Goal: Information Seeking & Learning: Compare options

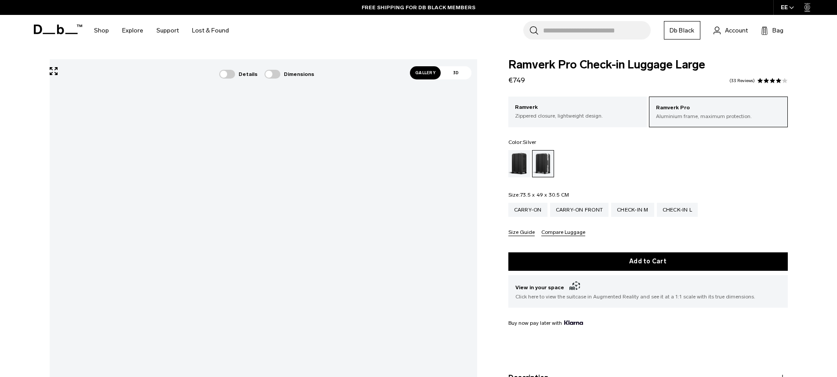
click at [432, 75] on span "Gallery" at bounding box center [425, 72] width 31 height 13
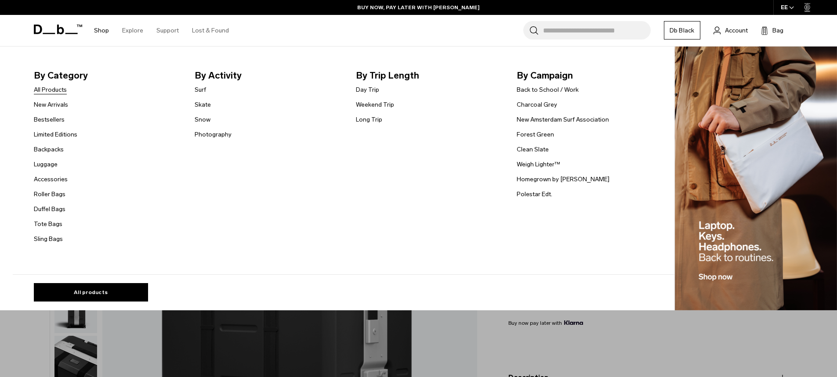
click at [52, 94] on link "All Products" at bounding box center [50, 89] width 33 height 9
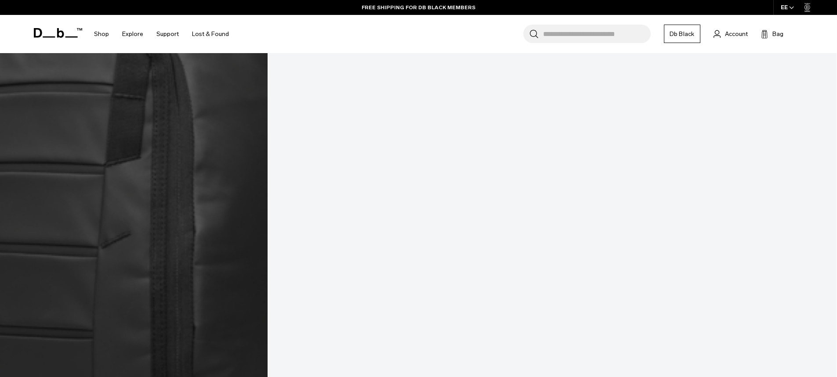
scroll to position [1406, 0]
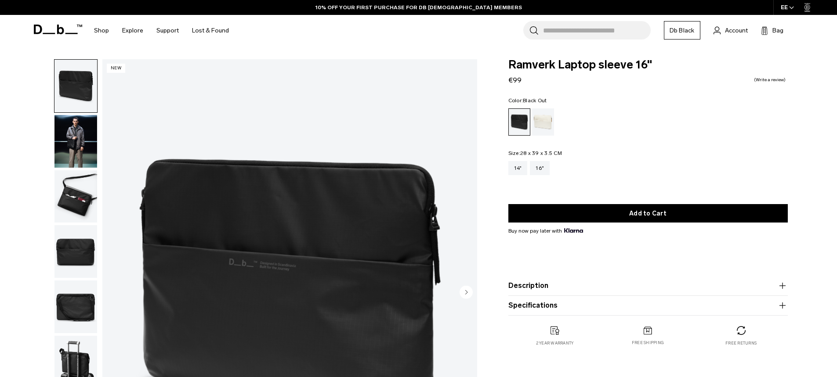
scroll to position [44, 0]
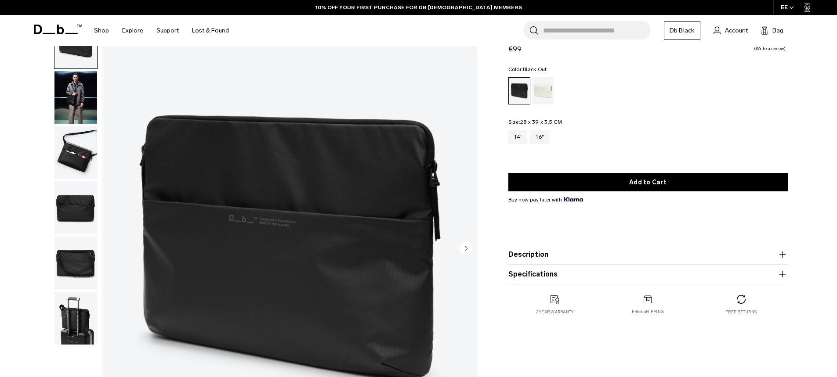
click at [79, 114] on img "button" at bounding box center [75, 97] width 43 height 53
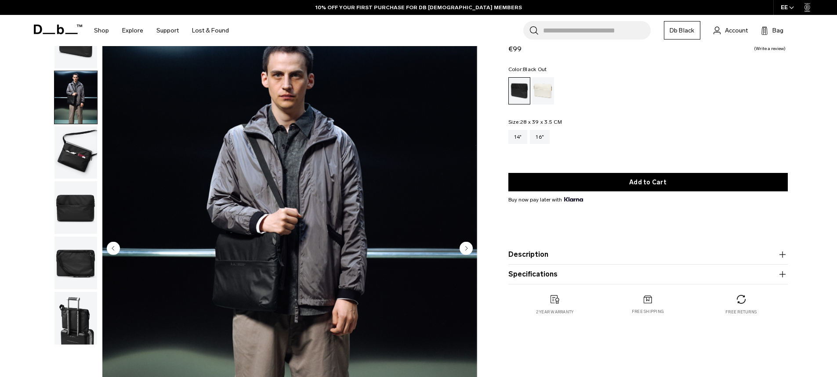
click at [73, 141] on img "button" at bounding box center [75, 153] width 43 height 53
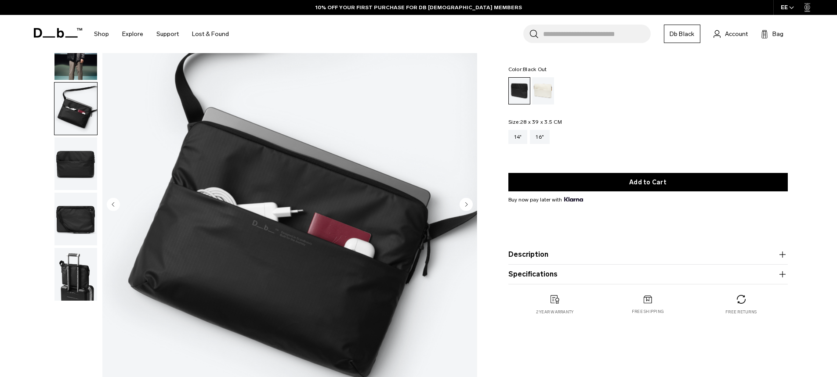
click at [76, 160] on img "button" at bounding box center [75, 164] width 43 height 53
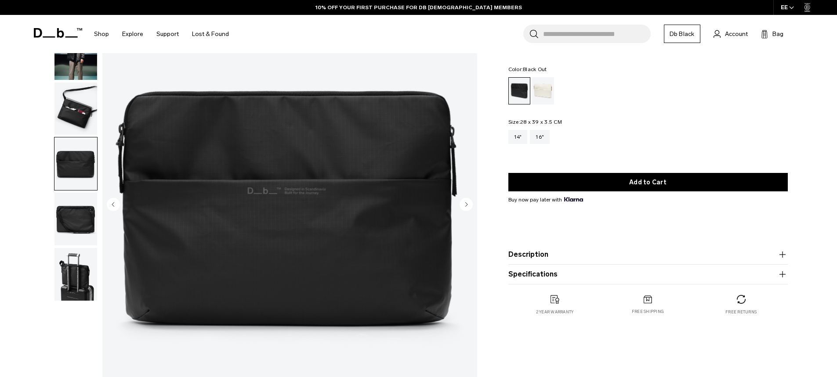
scroll to position [132, 0]
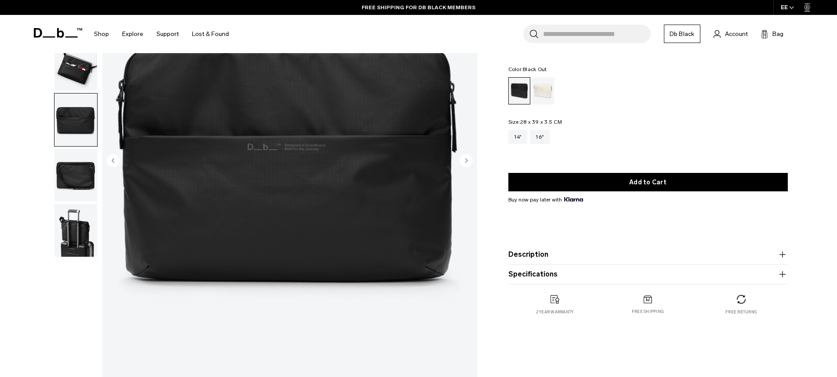
click at [64, 165] on img "button" at bounding box center [75, 175] width 43 height 53
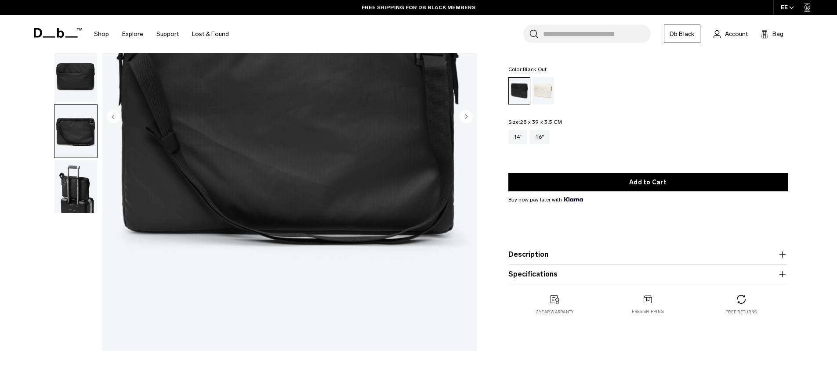
click at [54, 189] on button "button" at bounding box center [76, 187] width 44 height 54
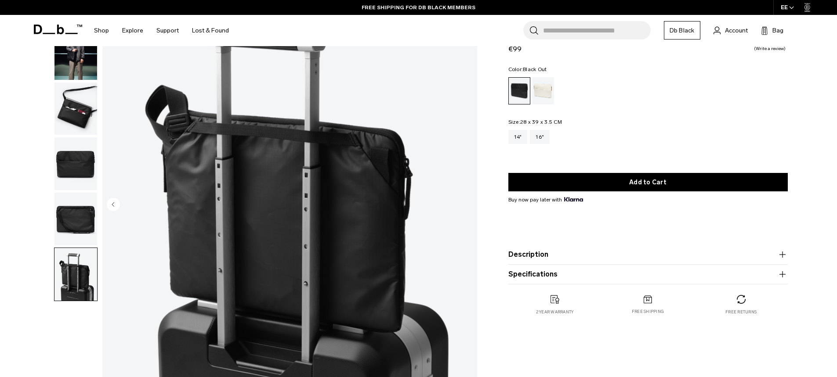
scroll to position [0, 0]
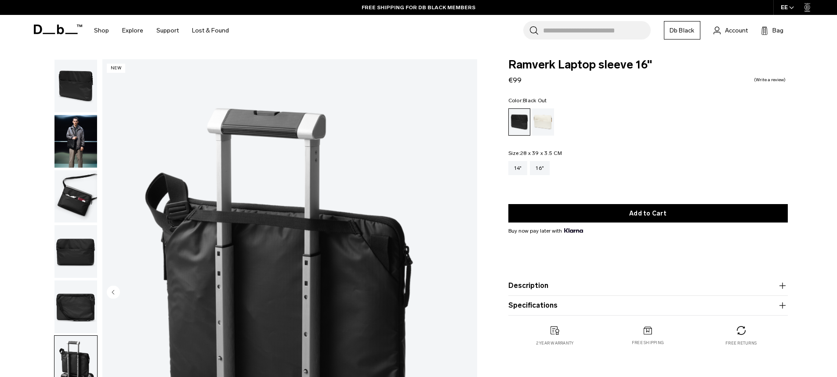
click at [64, 110] on img "button" at bounding box center [75, 86] width 43 height 53
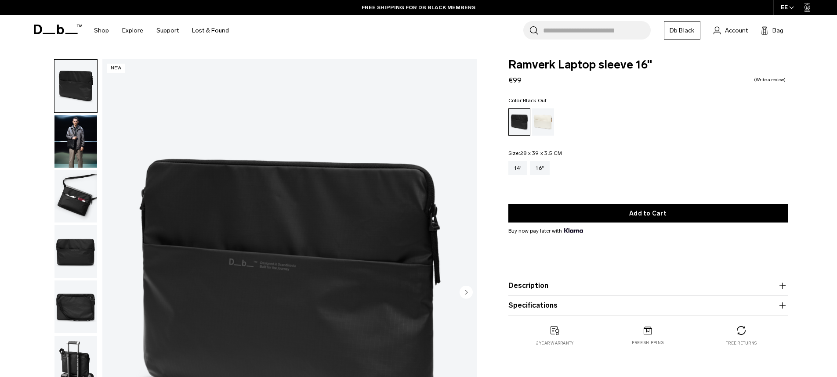
click at [69, 104] on img "button" at bounding box center [75, 86] width 43 height 53
click at [548, 127] on div "Oatmilk" at bounding box center [543, 122] width 22 height 27
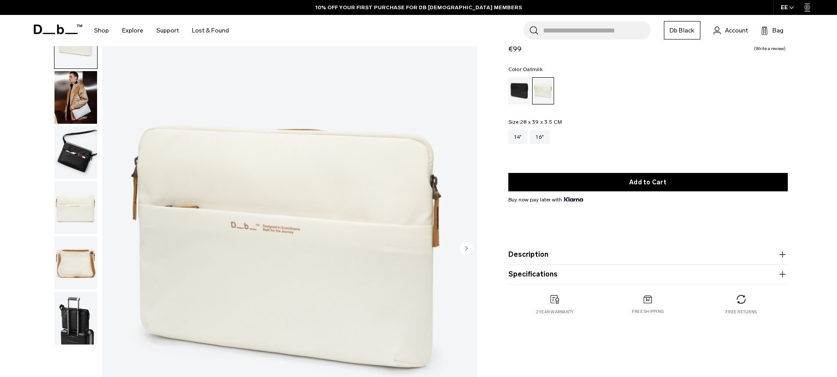
click at [71, 101] on img "button" at bounding box center [75, 97] width 43 height 53
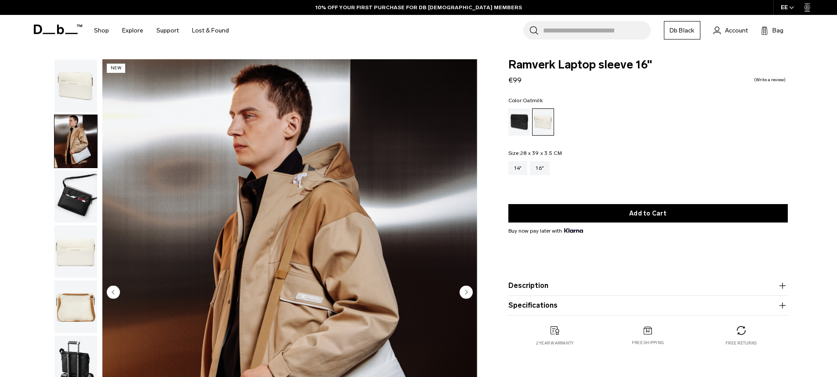
click at [85, 142] on img "button" at bounding box center [75, 141] width 43 height 53
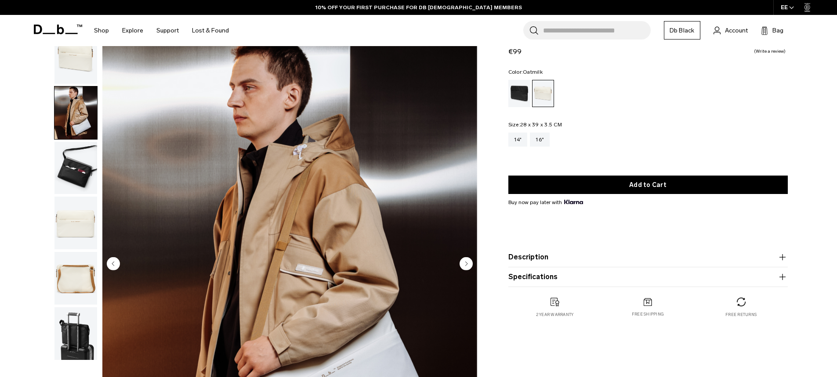
scroll to position [44, 0]
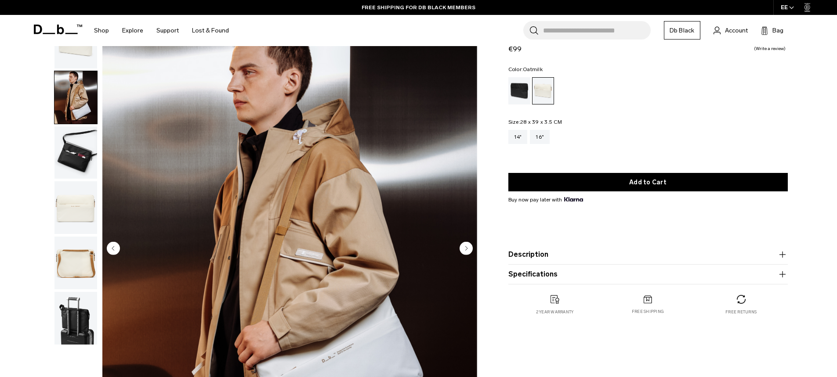
click at [80, 158] on img "button" at bounding box center [75, 153] width 43 height 53
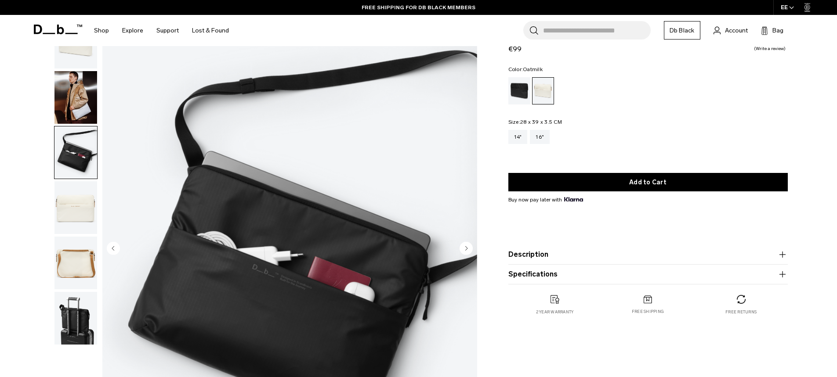
click at [74, 180] on ul at bounding box center [76, 180] width 44 height 330
click at [77, 192] on img "button" at bounding box center [75, 207] width 43 height 53
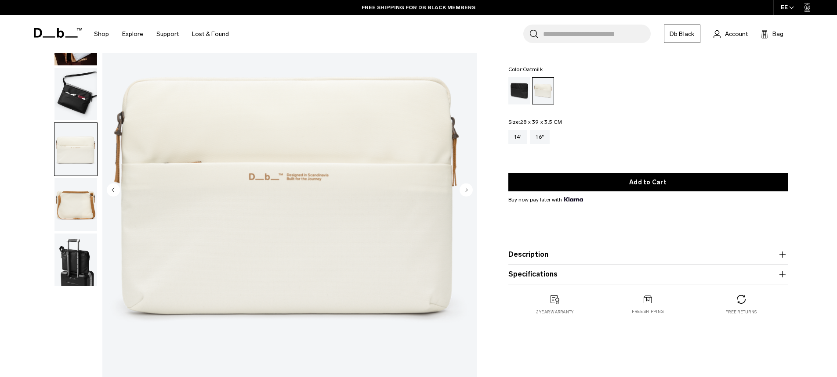
scroll to position [88, 0]
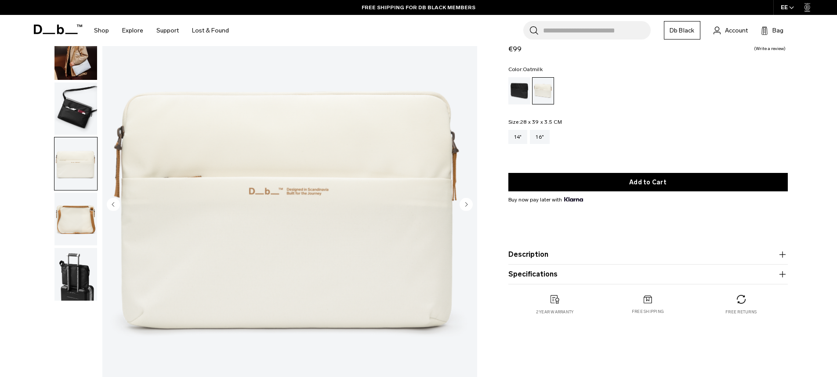
click at [83, 217] on img "button" at bounding box center [75, 219] width 43 height 53
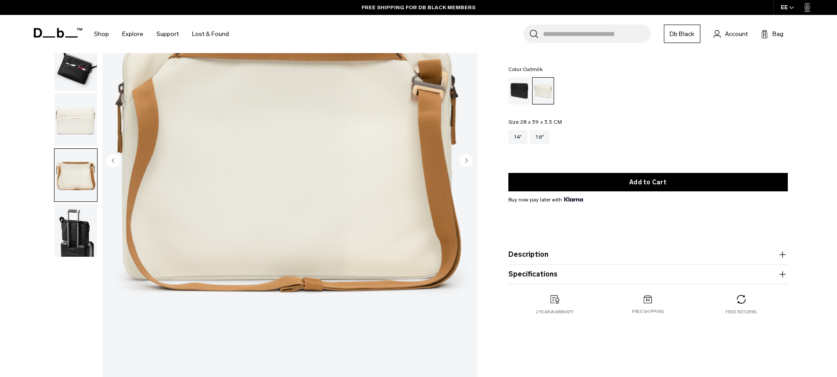
click at [75, 230] on img "button" at bounding box center [75, 230] width 43 height 53
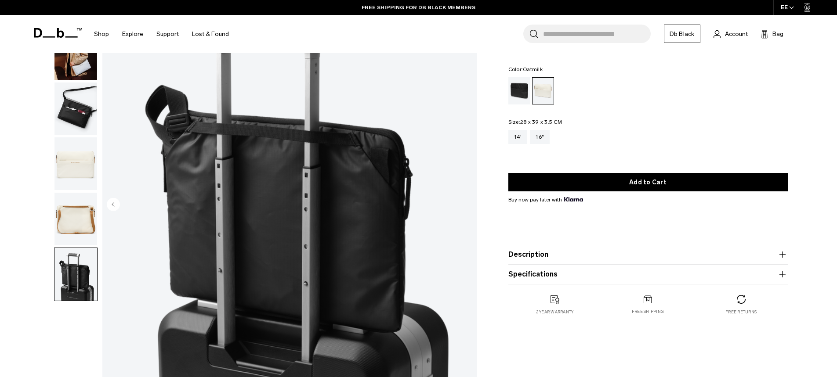
click at [85, 214] on img "button" at bounding box center [75, 219] width 43 height 53
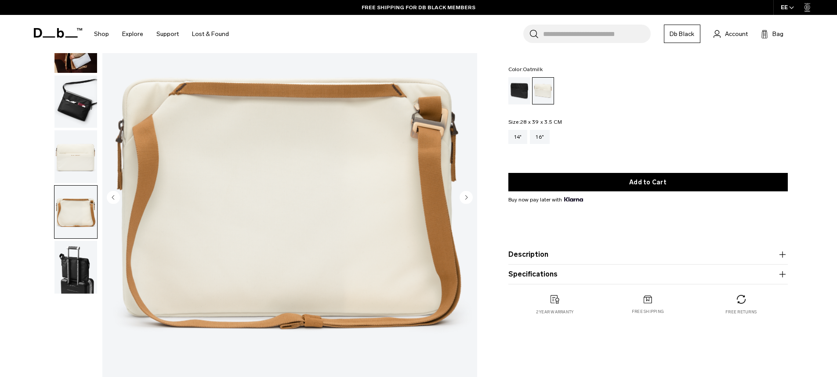
scroll to position [44, 0]
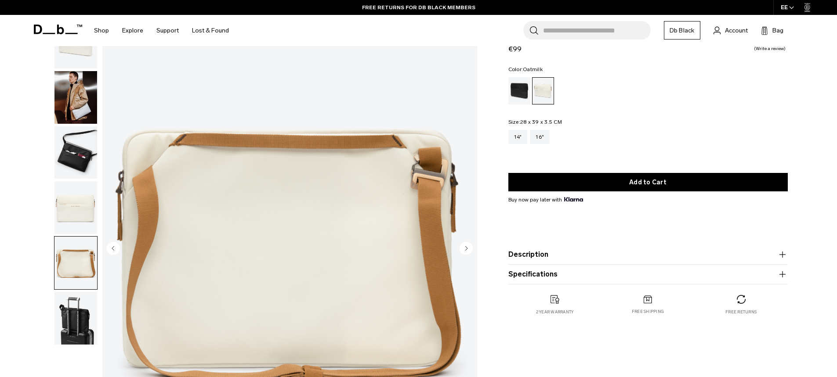
click at [70, 199] on img "button" at bounding box center [75, 207] width 43 height 53
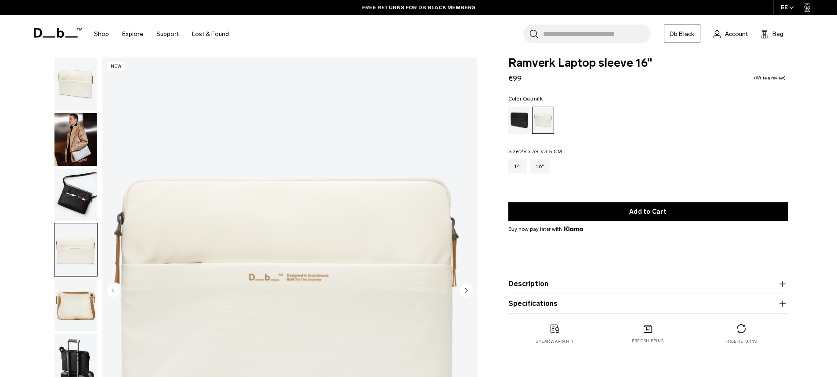
scroll to position [0, 0]
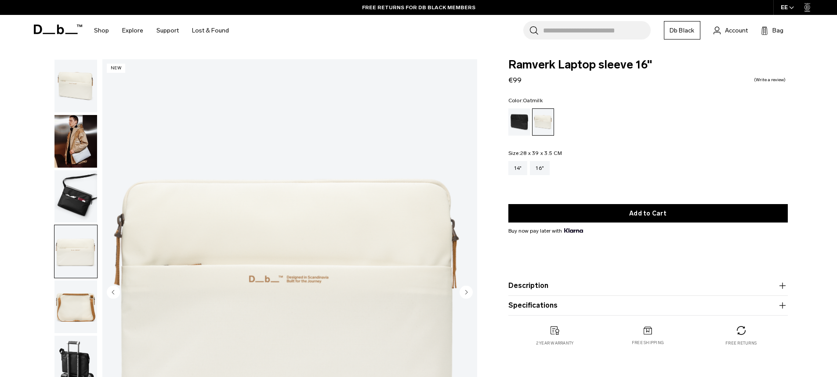
click at [81, 97] on img "button" at bounding box center [75, 86] width 43 height 53
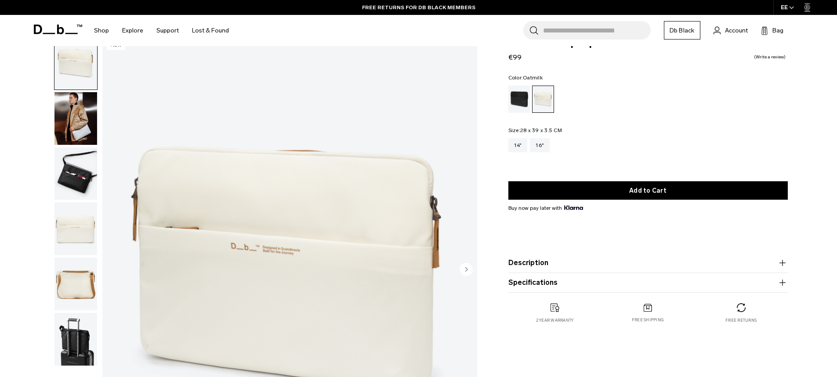
scroll to position [44, 0]
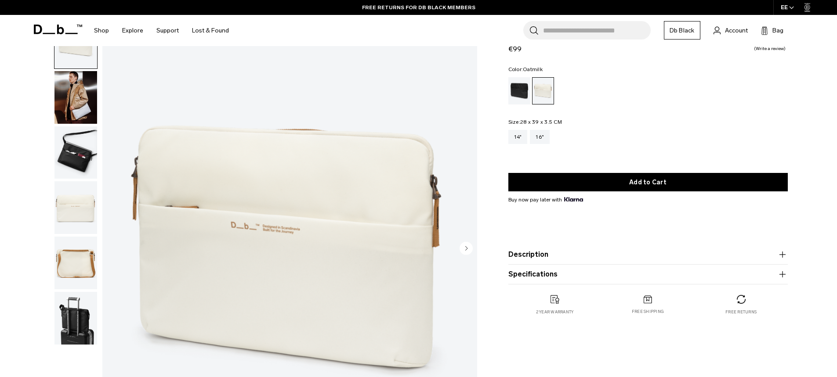
drag, startPoint x: 50, startPoint y: 117, endPoint x: 56, endPoint y: 114, distance: 6.9
click at [50, 117] on div at bounding box center [74, 249] width 48 height 468
click at [63, 110] on img "button" at bounding box center [75, 97] width 43 height 53
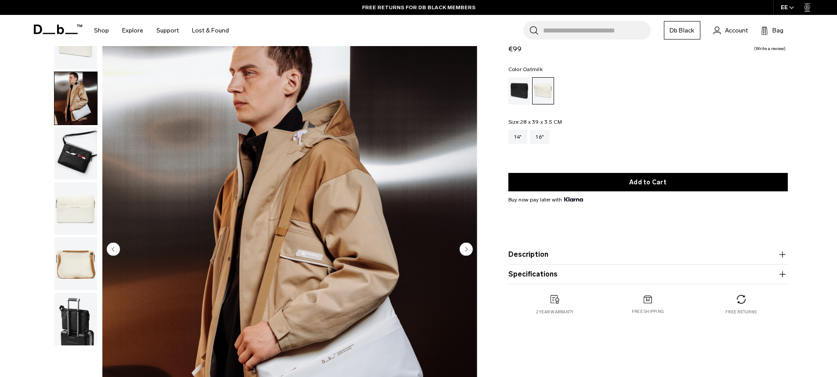
scroll to position [0, 0]
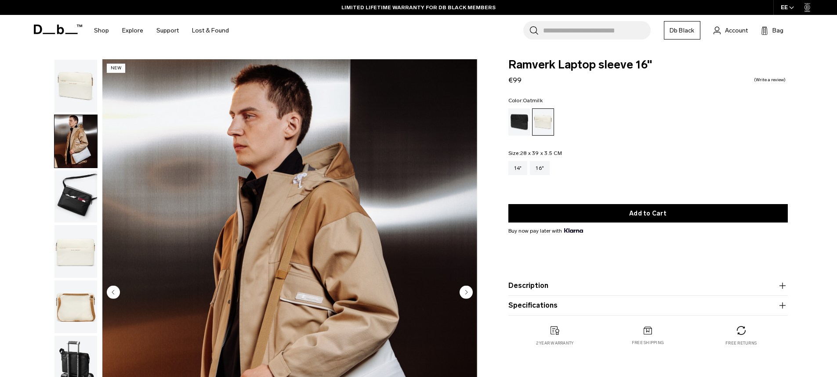
click at [57, 74] on img "button" at bounding box center [75, 86] width 43 height 53
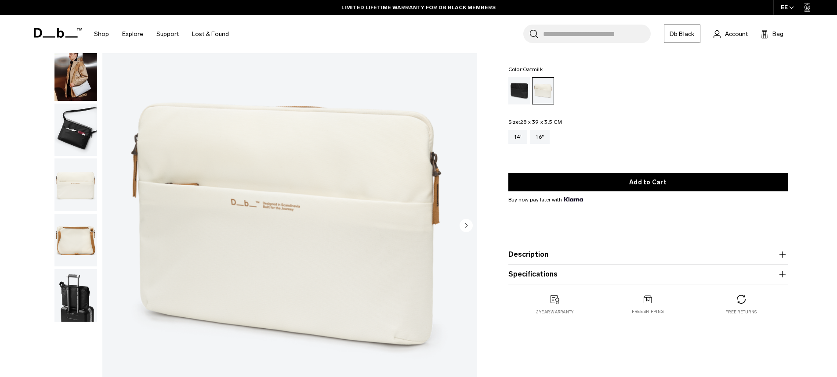
scroll to position [88, 0]
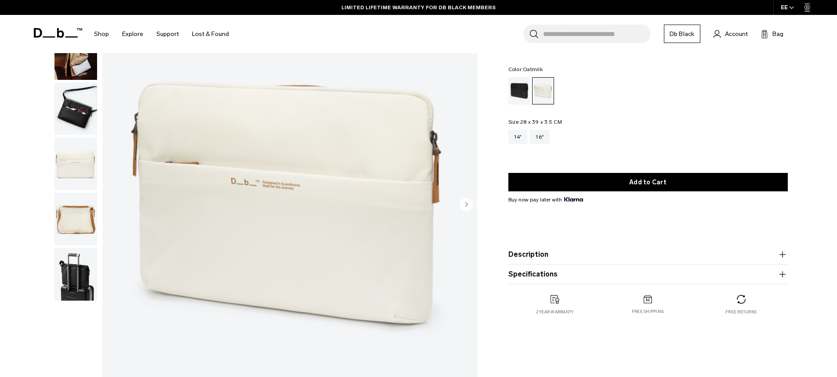
click at [85, 161] on img "button" at bounding box center [75, 164] width 43 height 53
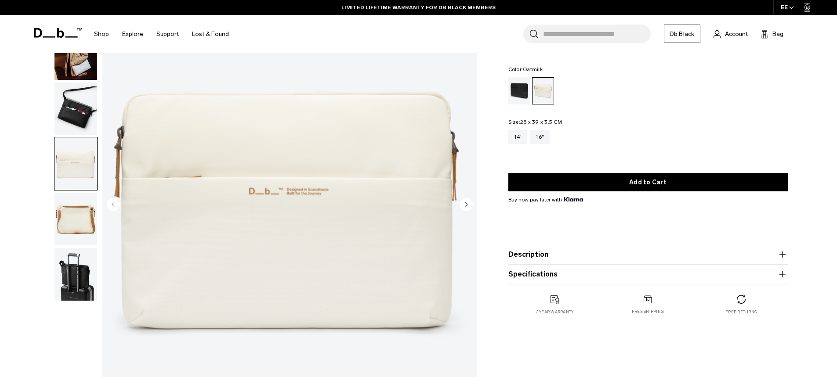
click at [534, 92] on div "Oatmilk" at bounding box center [544, 91] width 22 height 26
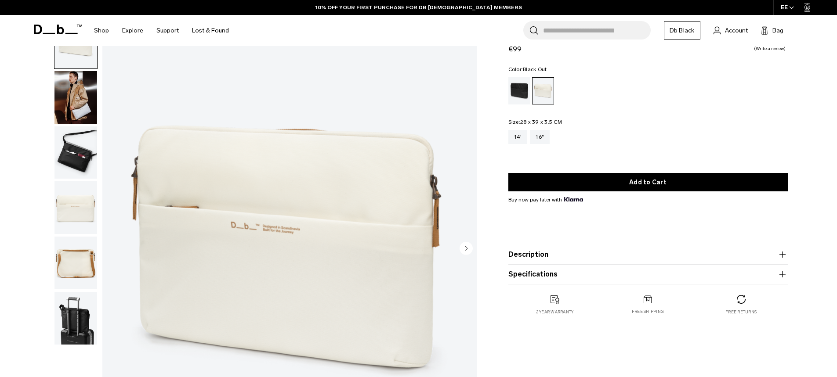
click at [523, 88] on div "Black Out" at bounding box center [519, 90] width 22 height 27
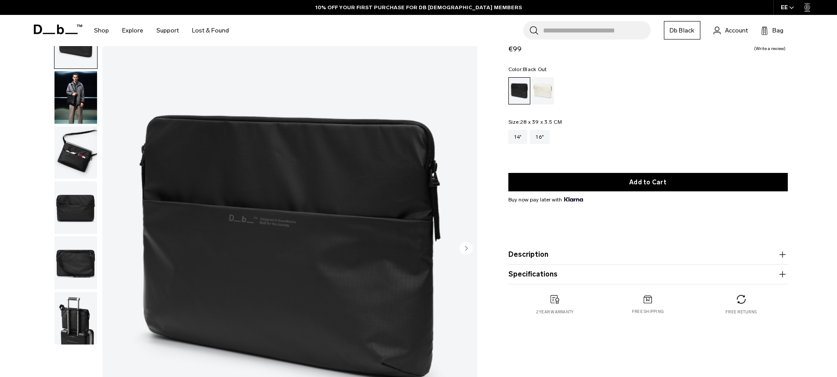
click at [15, 158] on div "Ramverk Laptop sleeve 16" Black Out Ramverk Laptop sleeve 16" €99 0.0 star rati…" at bounding box center [418, 251] width 837 height 472
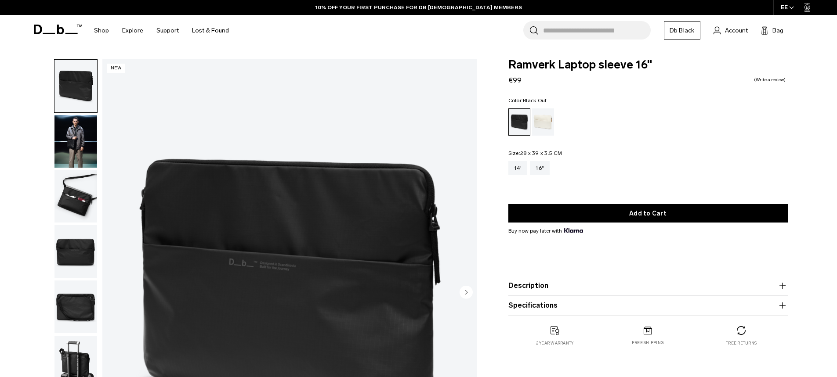
click at [576, 294] on product-accordion "Description A wearable laptop sleeve built for life on the move. Designed for c…" at bounding box center [647, 286] width 279 height 20
click at [562, 286] on button "Description" at bounding box center [647, 286] width 279 height 11
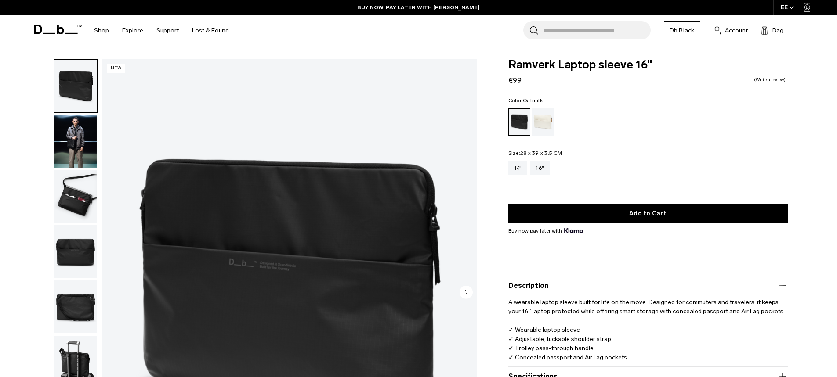
click at [541, 126] on div "Oatmilk" at bounding box center [543, 122] width 22 height 27
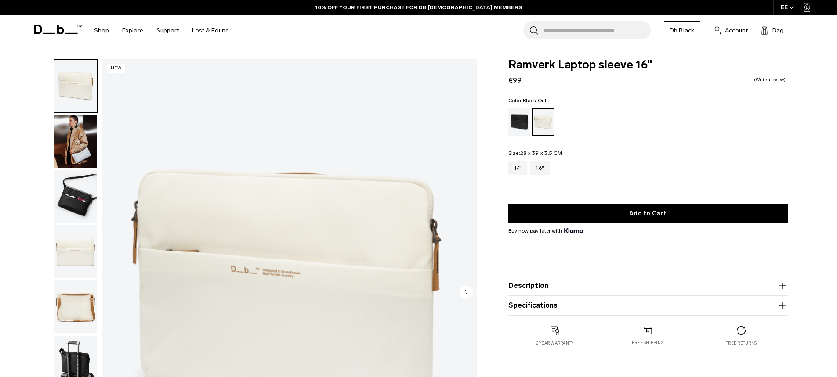
click at [523, 121] on div "Black Out" at bounding box center [519, 122] width 22 height 27
